Goal: Task Accomplishment & Management: Manage account settings

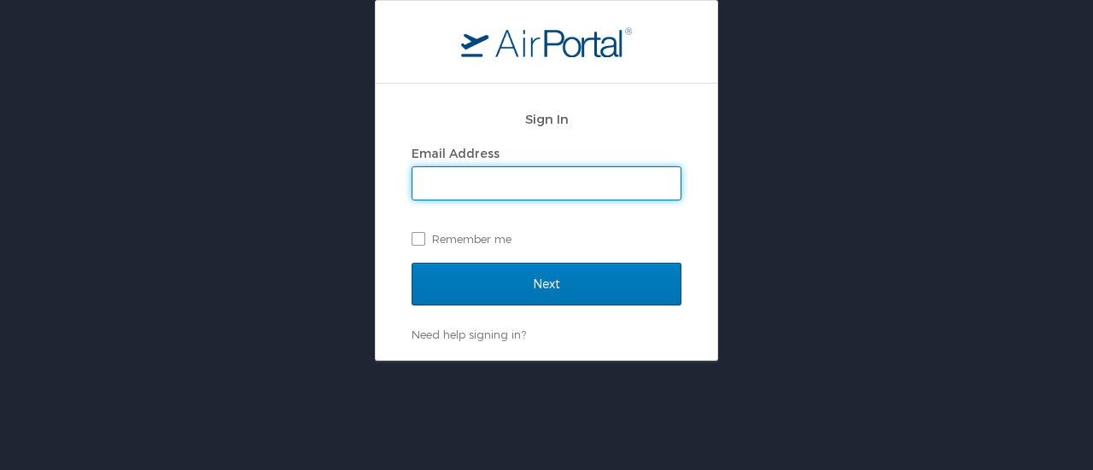
click at [497, 184] on input "Email Address" at bounding box center [546, 183] width 268 height 32
type input "kaytperi"
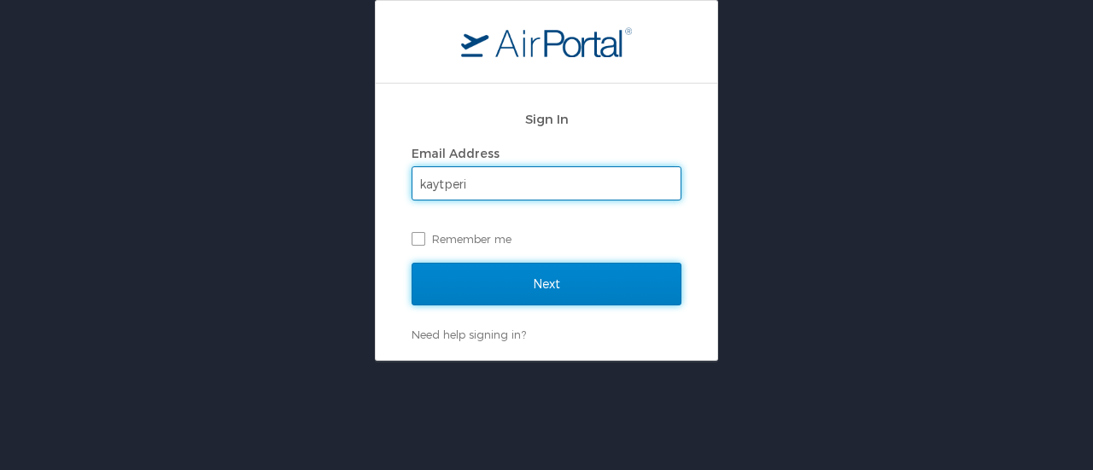
click at [545, 279] on input "Next" at bounding box center [547, 284] width 270 height 43
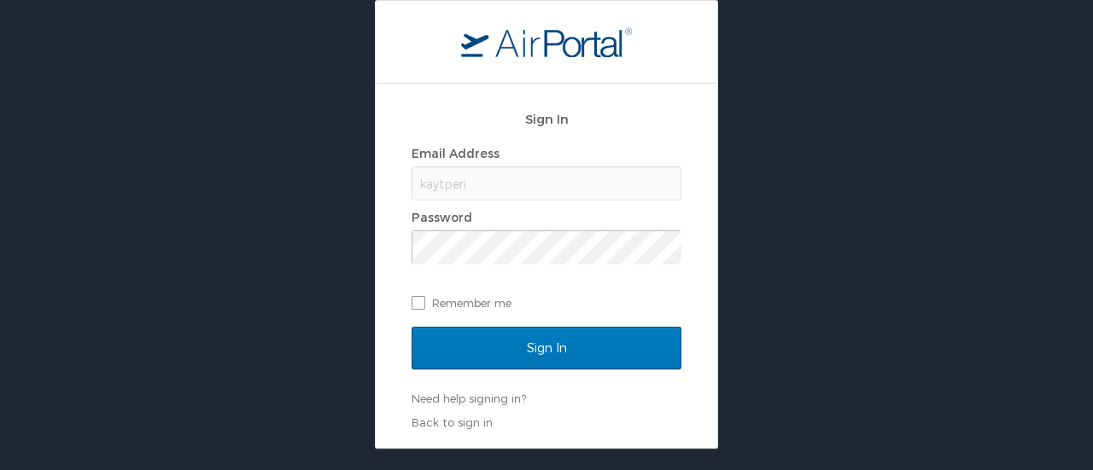
click at [548, 265] on div "Email Address kaytperi Password Remember me" at bounding box center [547, 228] width 270 height 175
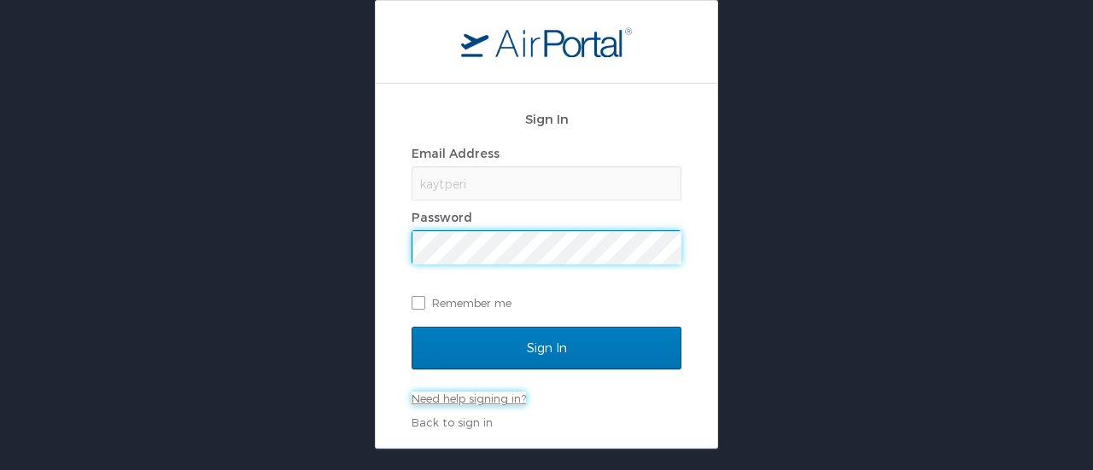
click at [506, 393] on link "Need help signing in?" at bounding box center [469, 399] width 114 height 14
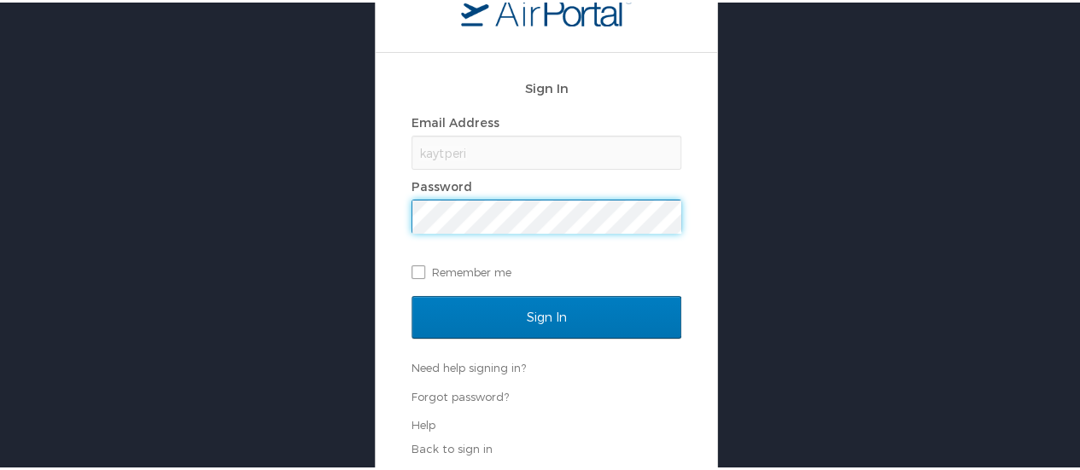
scroll to position [34, 0]
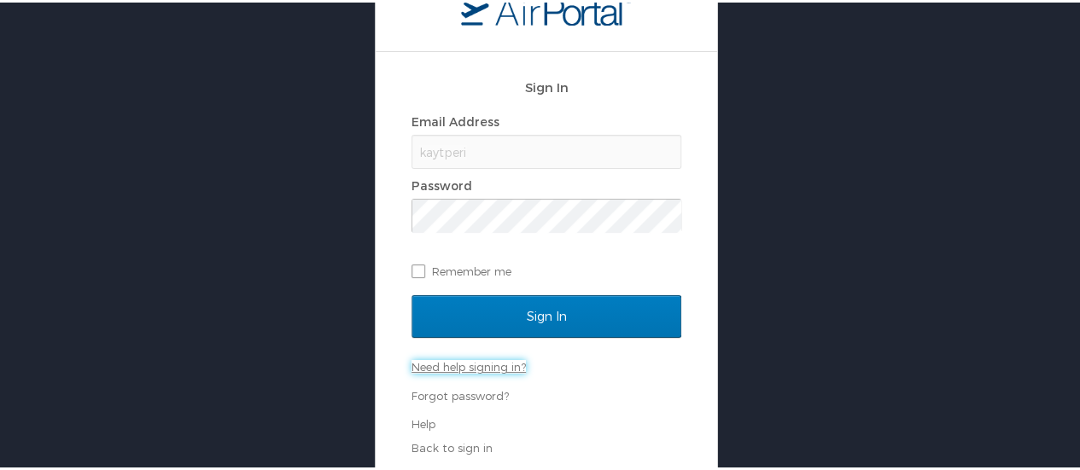
click at [446, 363] on link "Need help signing in?" at bounding box center [469, 365] width 114 height 14
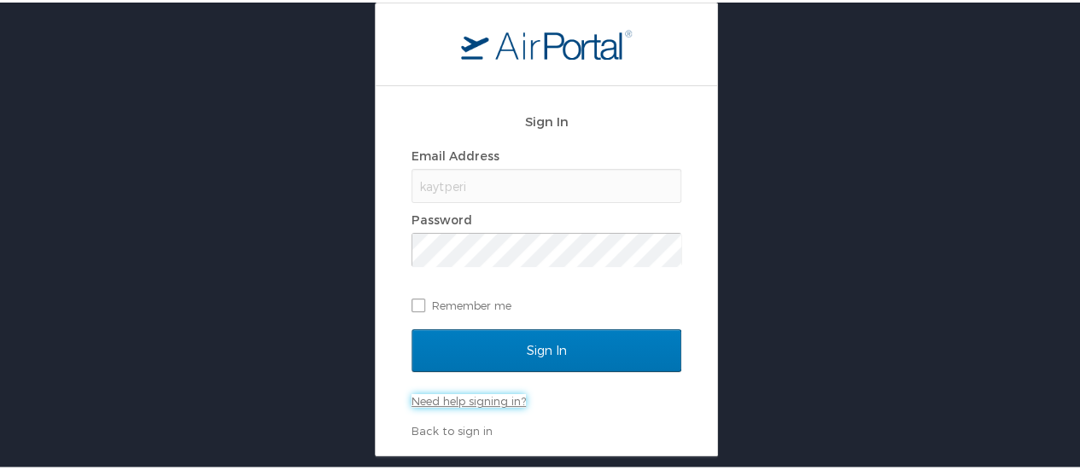
scroll to position [0, 0]
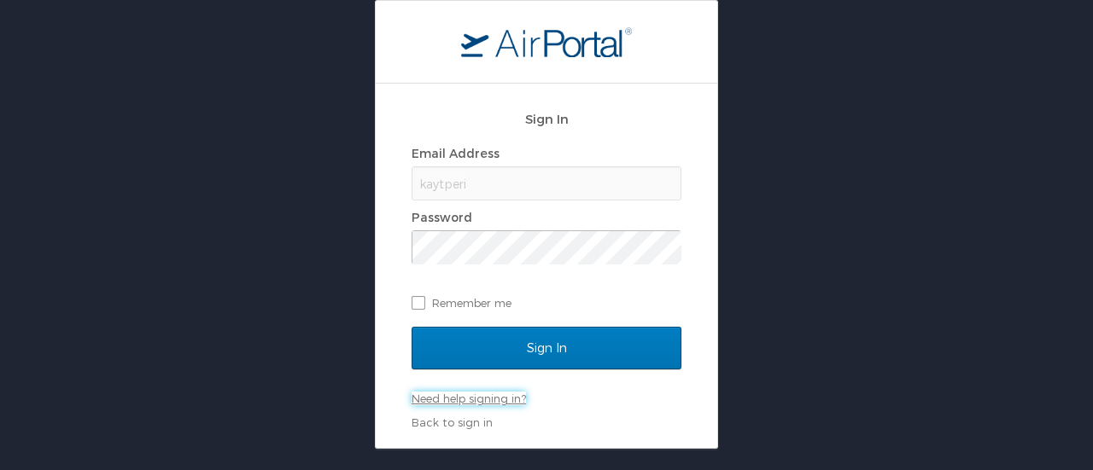
click at [487, 397] on link "Need help signing in?" at bounding box center [469, 399] width 114 height 14
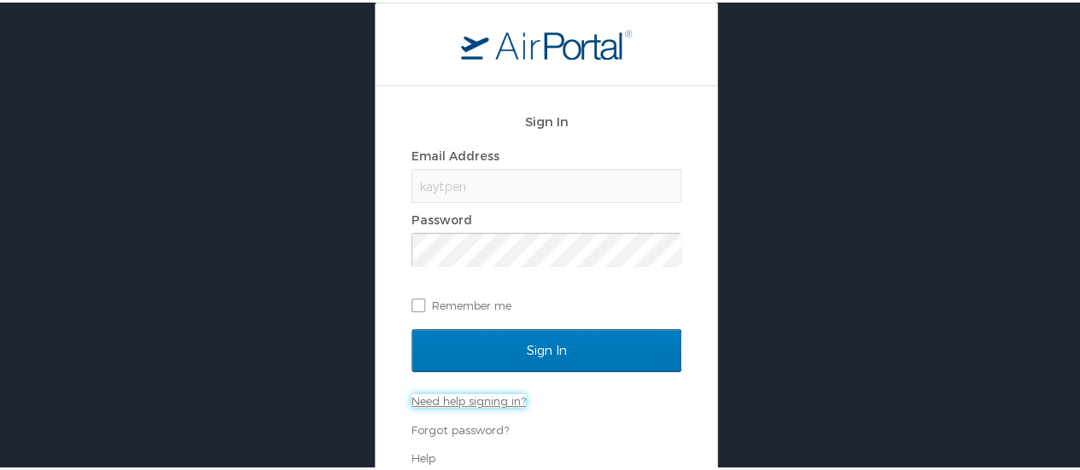
scroll to position [34, 0]
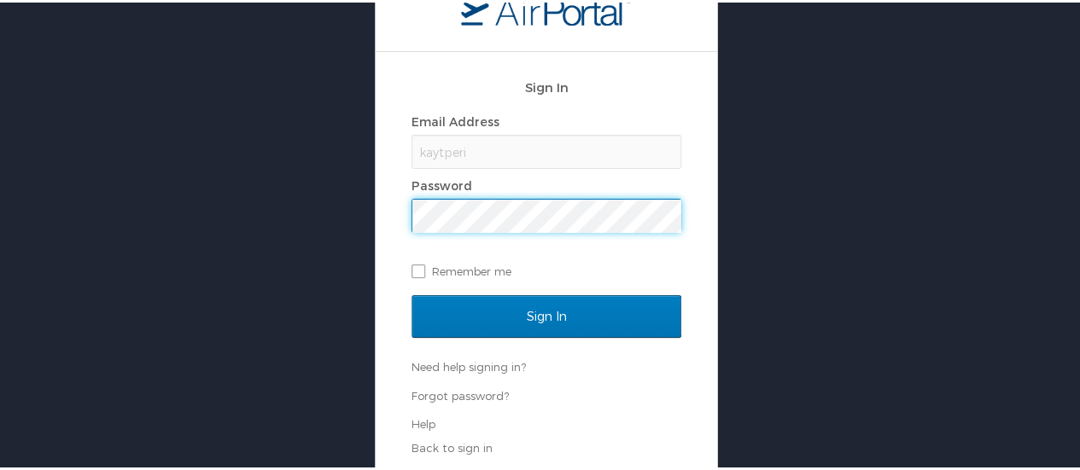
click at [412, 293] on input "Sign In" at bounding box center [547, 314] width 270 height 43
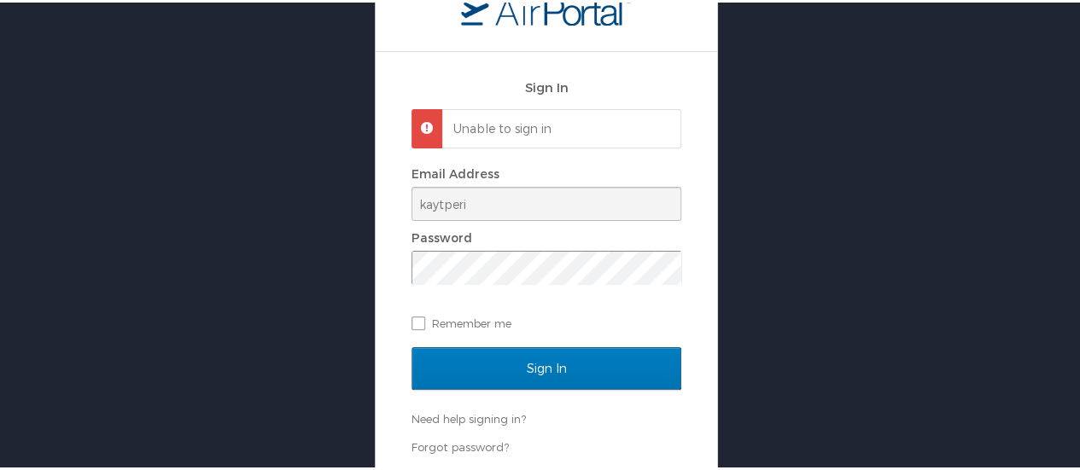
scroll to position [85, 0]
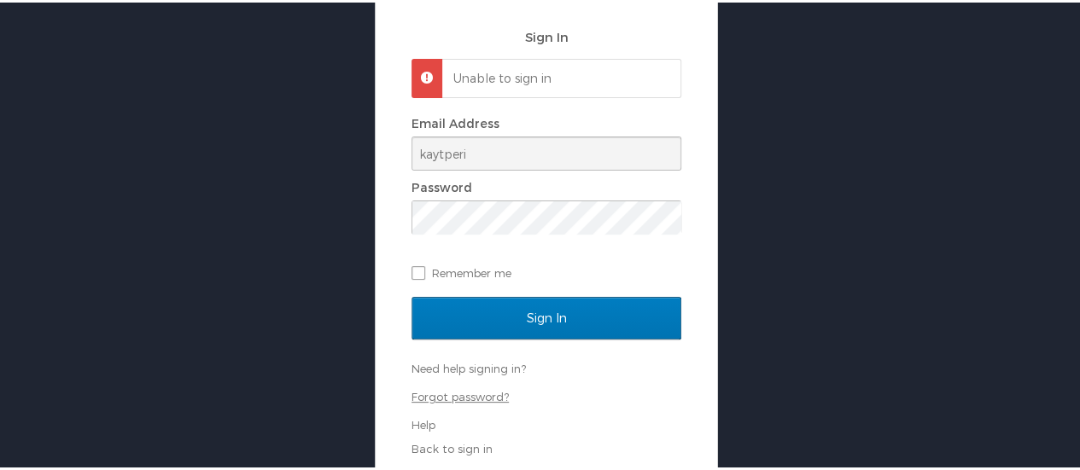
click at [444, 395] on link "Forgot password?" at bounding box center [460, 395] width 97 height 14
click at [449, 445] on link "Back to sign in" at bounding box center [452, 447] width 81 height 14
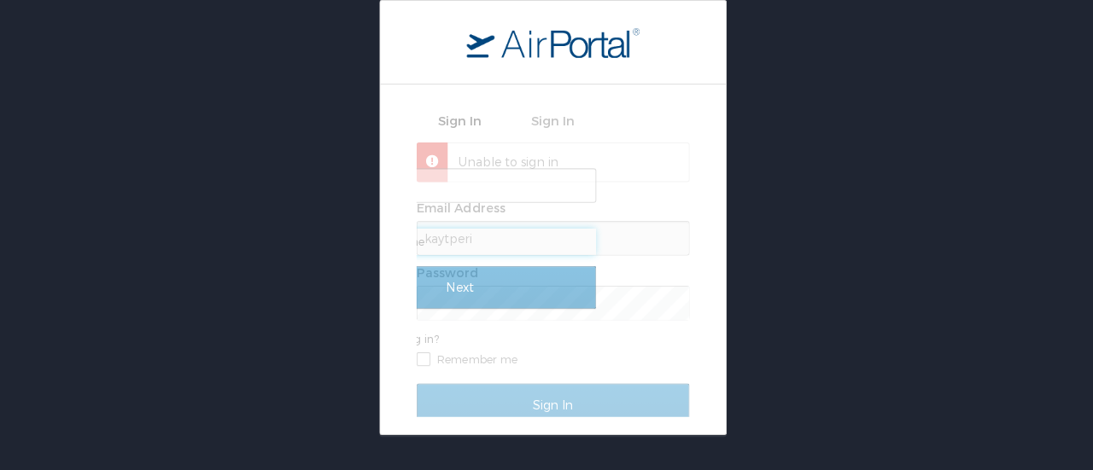
scroll to position [0, 0]
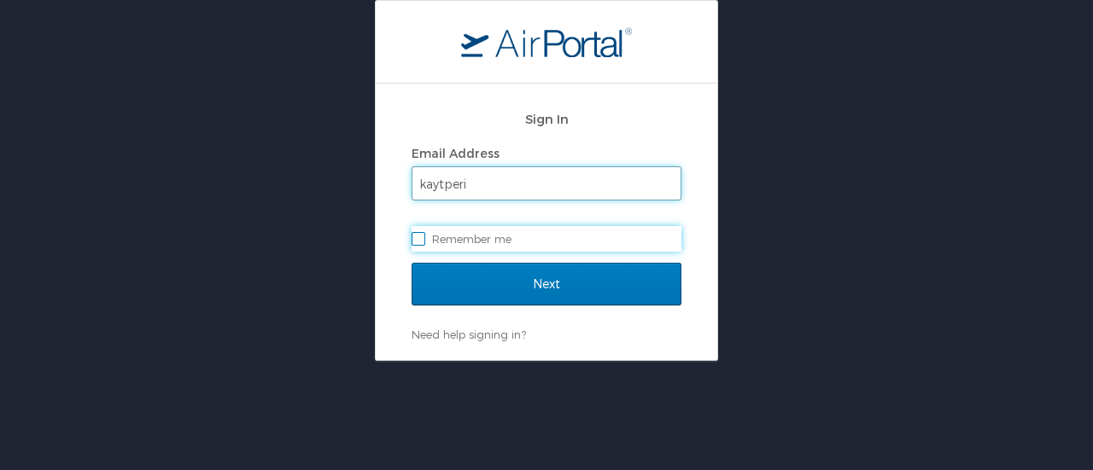
click at [511, 178] on input "kaytperi" at bounding box center [546, 183] width 268 height 32
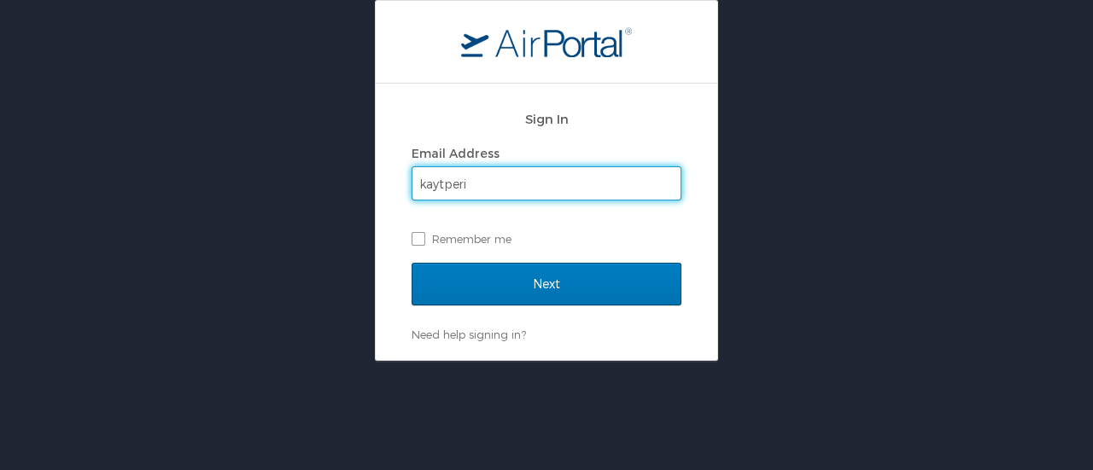
click at [511, 178] on input "kaytperi" at bounding box center [546, 183] width 268 height 32
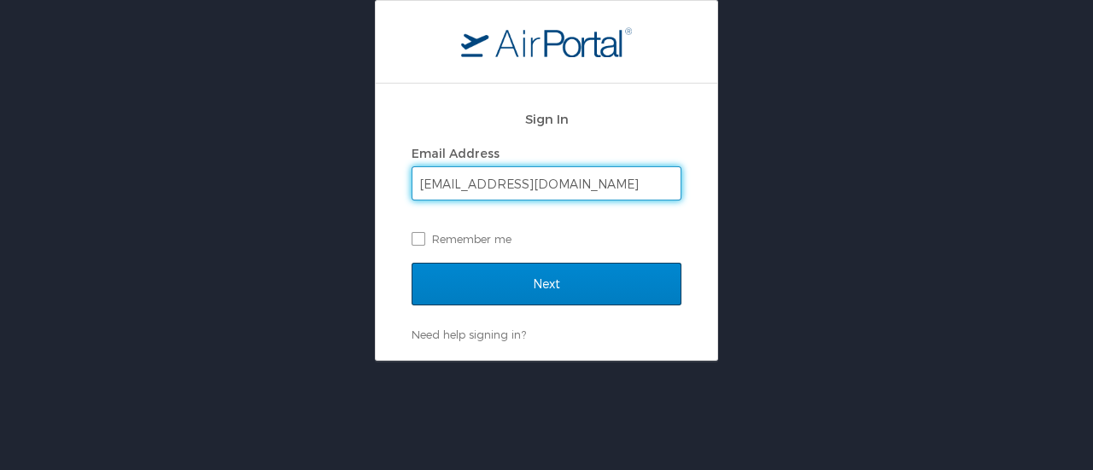
type input "[EMAIL_ADDRESS][DOMAIN_NAME]"
click at [526, 283] on input "Next" at bounding box center [547, 284] width 270 height 43
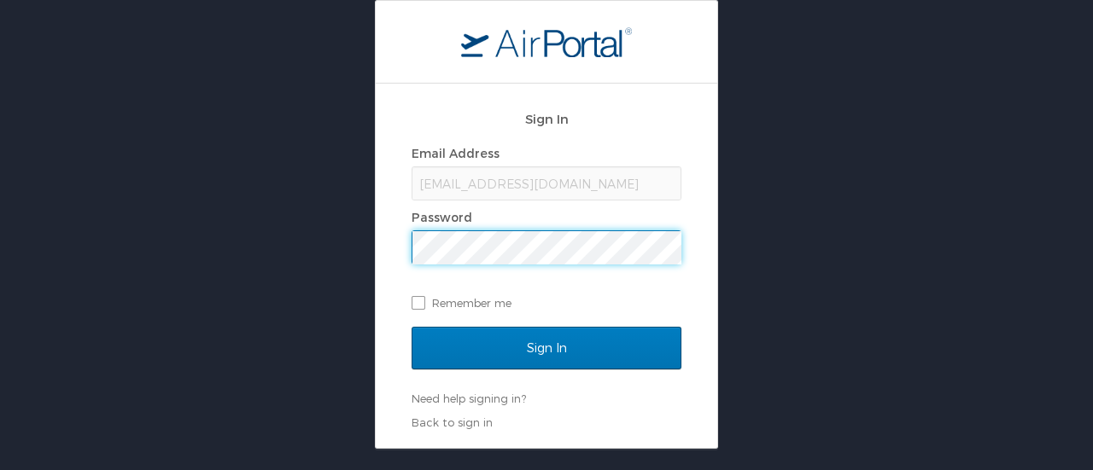
click at [412, 327] on input "Sign In" at bounding box center [547, 348] width 270 height 43
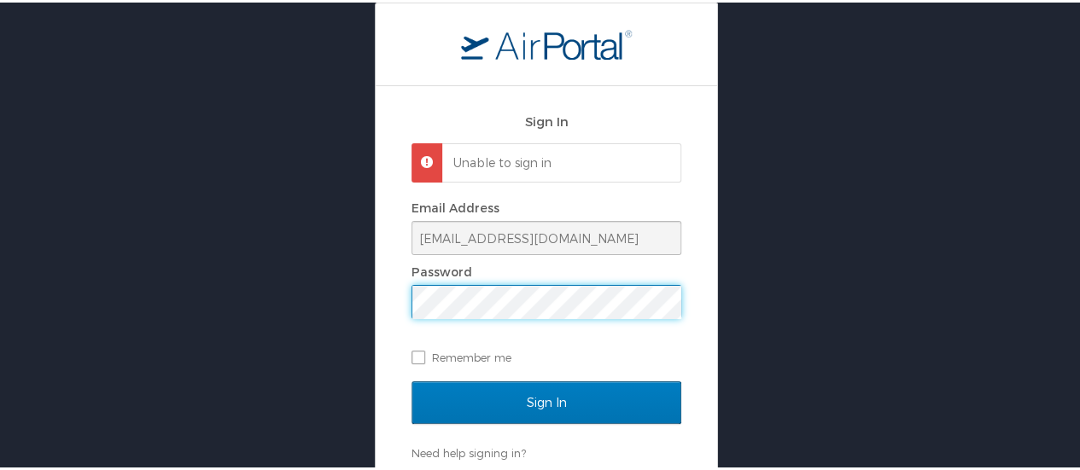
click at [412, 379] on input "Sign In" at bounding box center [547, 400] width 270 height 43
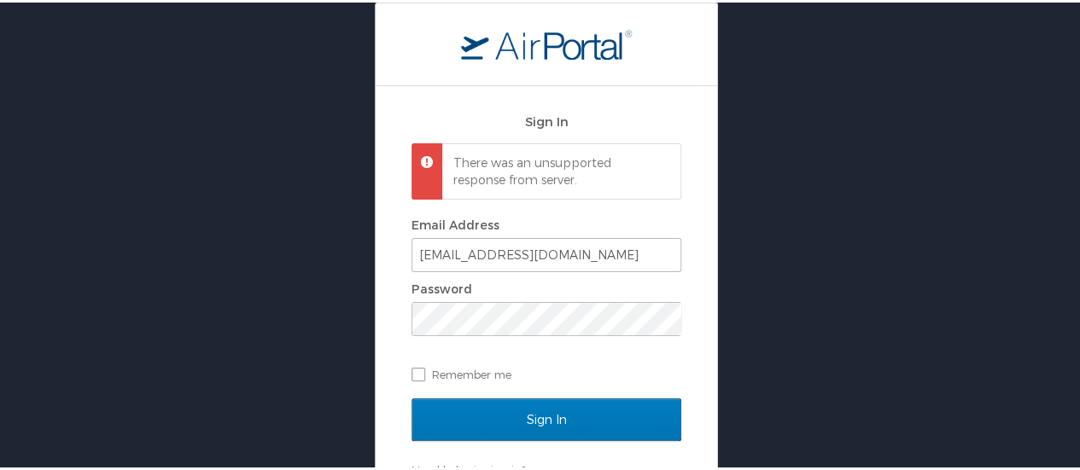
scroll to position [44, 0]
